Goal: Information Seeking & Learning: Learn about a topic

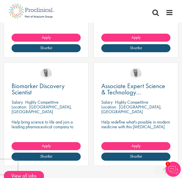
scroll to position [670, 0]
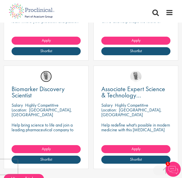
click at [47, 75] on img at bounding box center [45, 76] width 11 height 11
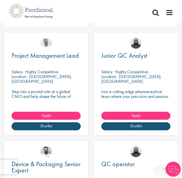
scroll to position [486, 0]
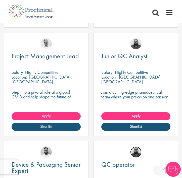
click at [131, 146] on img at bounding box center [135, 151] width 11 height 11
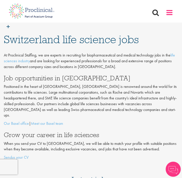
click at [166, 10] on span at bounding box center [169, 13] width 8 height 8
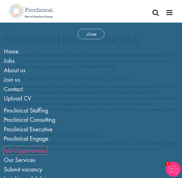
click at [17, 151] on link "Job Opportunities" at bounding box center [25, 150] width 43 height 8
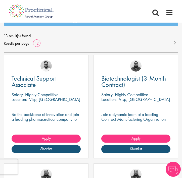
scroll to position [52, 0]
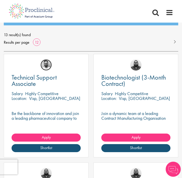
click at [45, 65] on img at bounding box center [45, 64] width 11 height 11
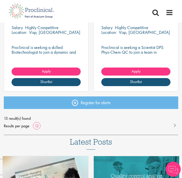
scroll to position [661, 0]
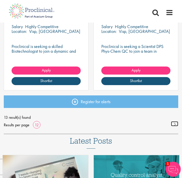
click at [174, 123] on link at bounding box center [174, 123] width 7 height 5
